Goal: Information Seeking & Learning: Find specific fact

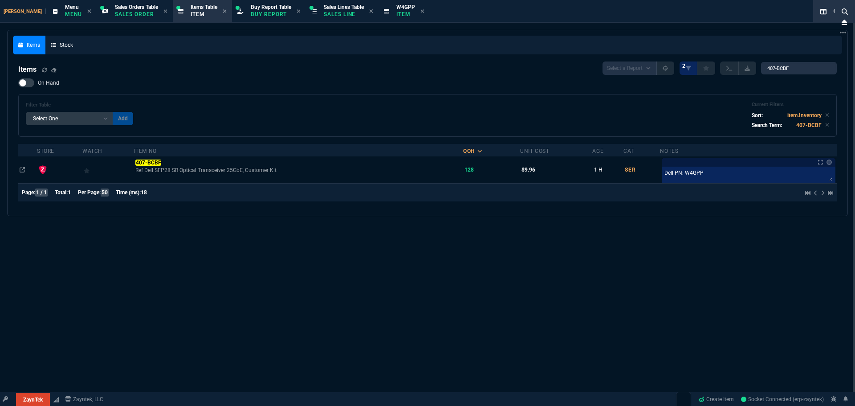
select select "9: OCAM"
select select
click at [800, 67] on input "407-BCBF" at bounding box center [799, 68] width 76 height 12
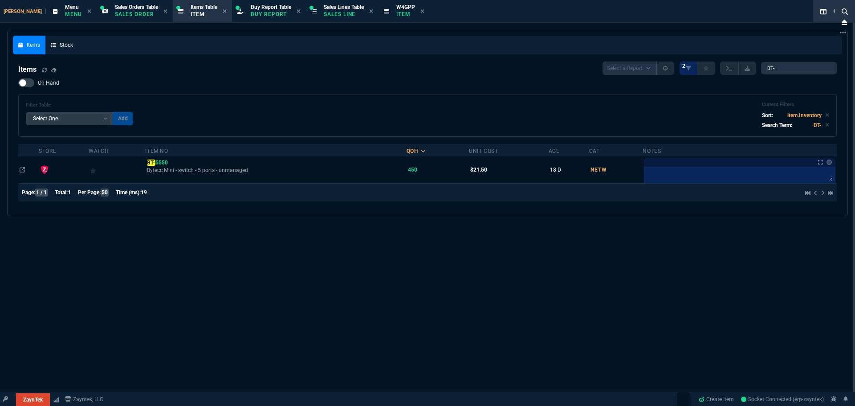
type input "BT-5550"
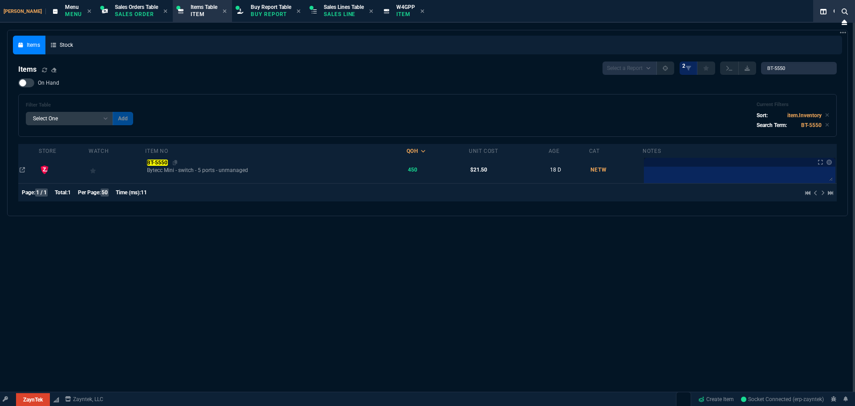
click at [154, 165] on mark "BT-5550" at bounding box center [157, 162] width 21 height 6
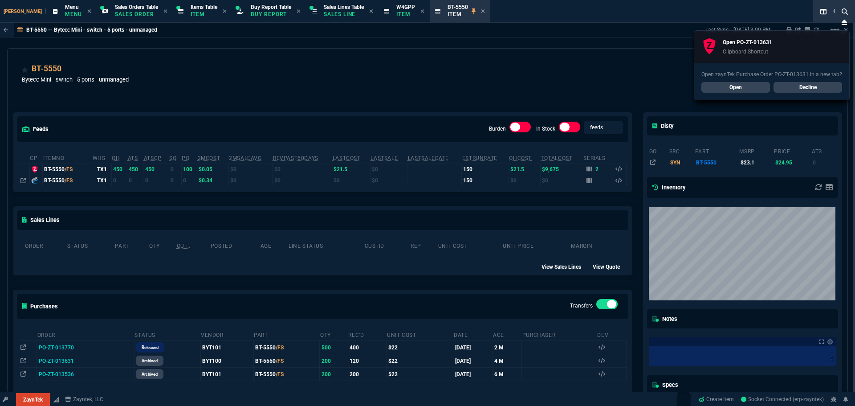
click at [732, 85] on link "Open" at bounding box center [735, 87] width 69 height 11
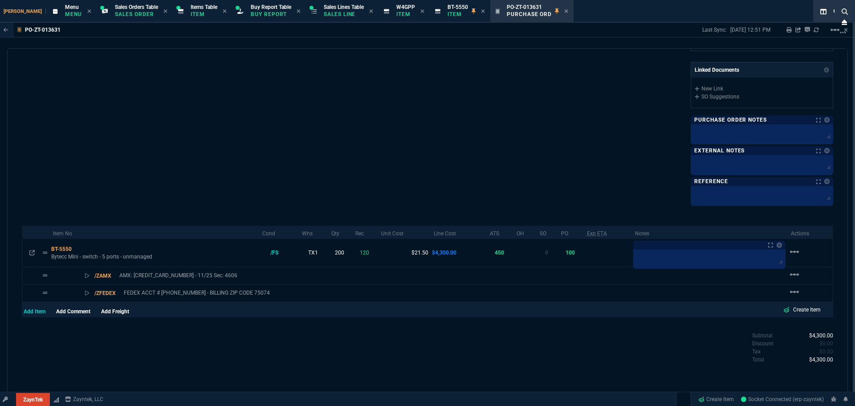
scroll to position [283, 0]
click at [253, 157] on div "Vendor BYT100 Vendor Name Bytek Corporation Order Number PO-ZT-013631 id 8EA20F…" at bounding box center [225, 1] width 406 height 404
click at [61, 249] on div "BT-5550" at bounding box center [154, 249] width 206 height 8
click at [51, 248] on td "BT-5550 Bytecc Mini - switch - 5 ports - unmanaged" at bounding box center [153, 252] width 209 height 28
click at [78, 247] on icon at bounding box center [77, 248] width 5 height 5
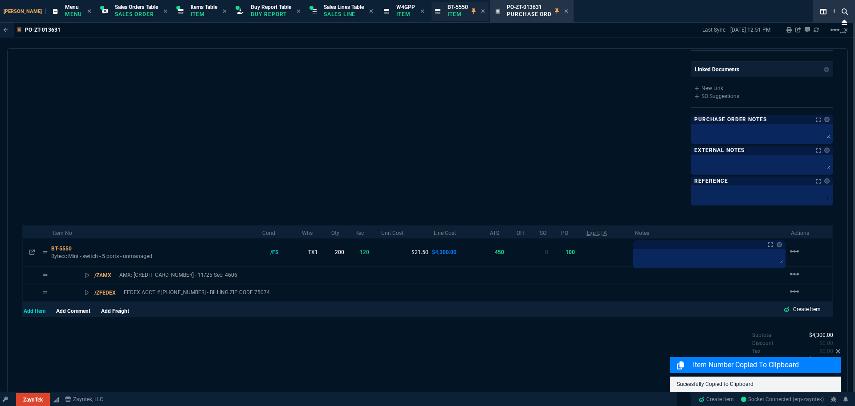
click at [448, 5] on span "BT-5550" at bounding box center [458, 7] width 20 height 6
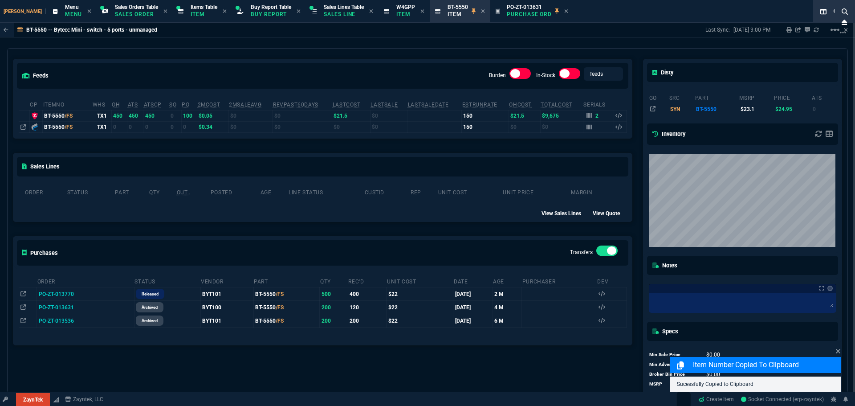
scroll to position [78, 0]
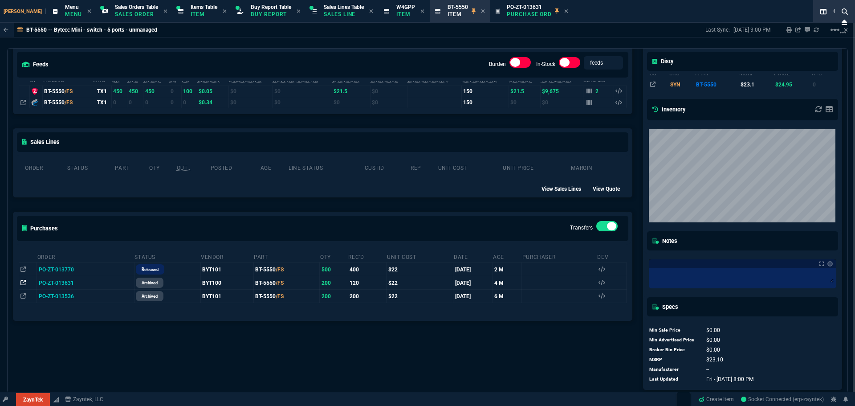
click at [24, 283] on icon at bounding box center [22, 282] width 5 height 5
click at [421, 12] on icon at bounding box center [423, 11] width 4 height 4
click at [430, 12] on icon at bounding box center [432, 11] width 4 height 4
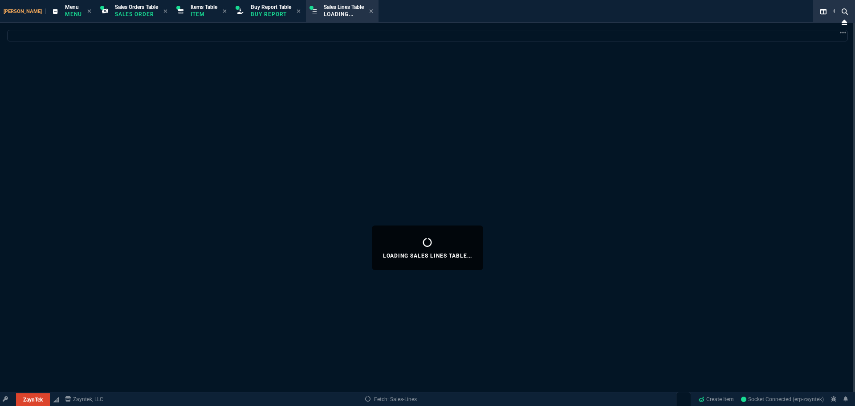
select select
